Goal: Check status: Check status

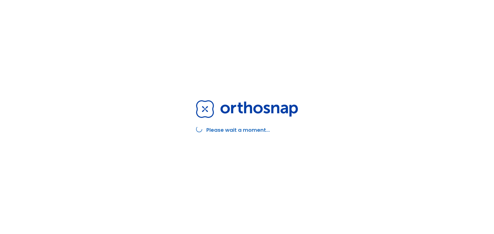
drag, startPoint x: 193, startPoint y: 64, endPoint x: 190, endPoint y: 65, distance: 2.7
click at [192, 64] on div "Please wait a moment..." at bounding box center [247, 117] width 114 height 234
click at [292, 188] on div "Please wait a moment..." at bounding box center [247, 117] width 114 height 234
drag, startPoint x: 237, startPoint y: 78, endPoint x: 241, endPoint y: 74, distance: 5.1
click at [237, 77] on div "Please wait a moment..." at bounding box center [247, 117] width 114 height 234
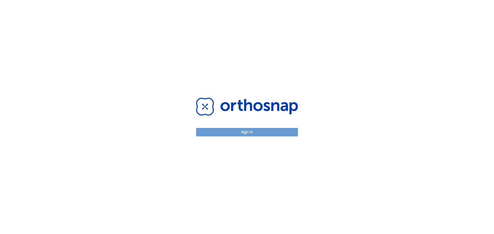
click at [258, 134] on button "Sign in" at bounding box center [247, 132] width 102 height 8
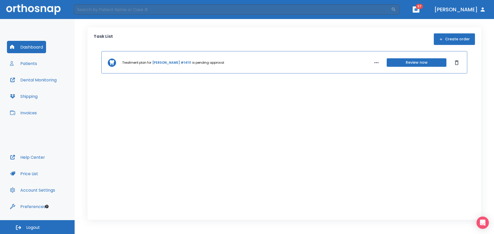
click at [34, 62] on button "Patients" at bounding box center [23, 63] width 33 height 12
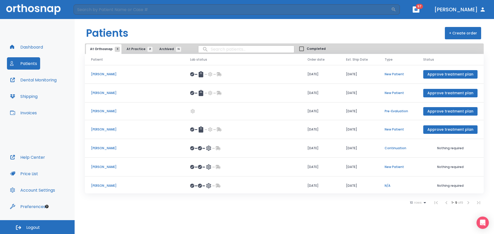
scroll to position [40, 0]
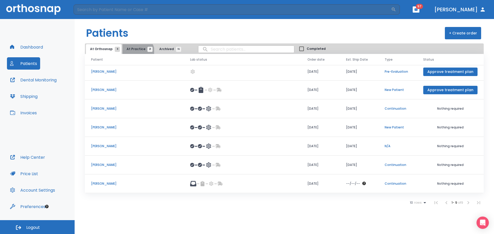
click at [135, 52] on button "At Practice 21" at bounding box center [138, 49] width 32 height 10
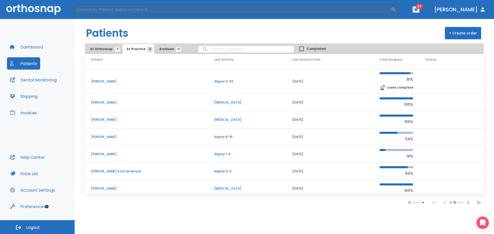
click at [105, 81] on p "Tanya Theriault" at bounding box center [146, 81] width 111 height 5
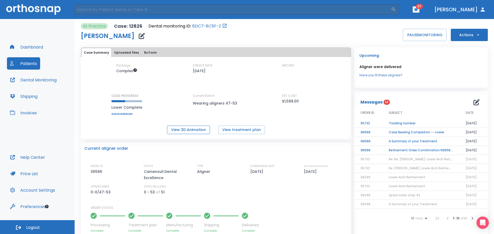
click at [179, 129] on button "View 3D Animation" at bounding box center [188, 130] width 43 height 8
click at [29, 84] on button "Dental Monitoring" at bounding box center [33, 80] width 53 height 12
